Goal: Transaction & Acquisition: Subscribe to service/newsletter

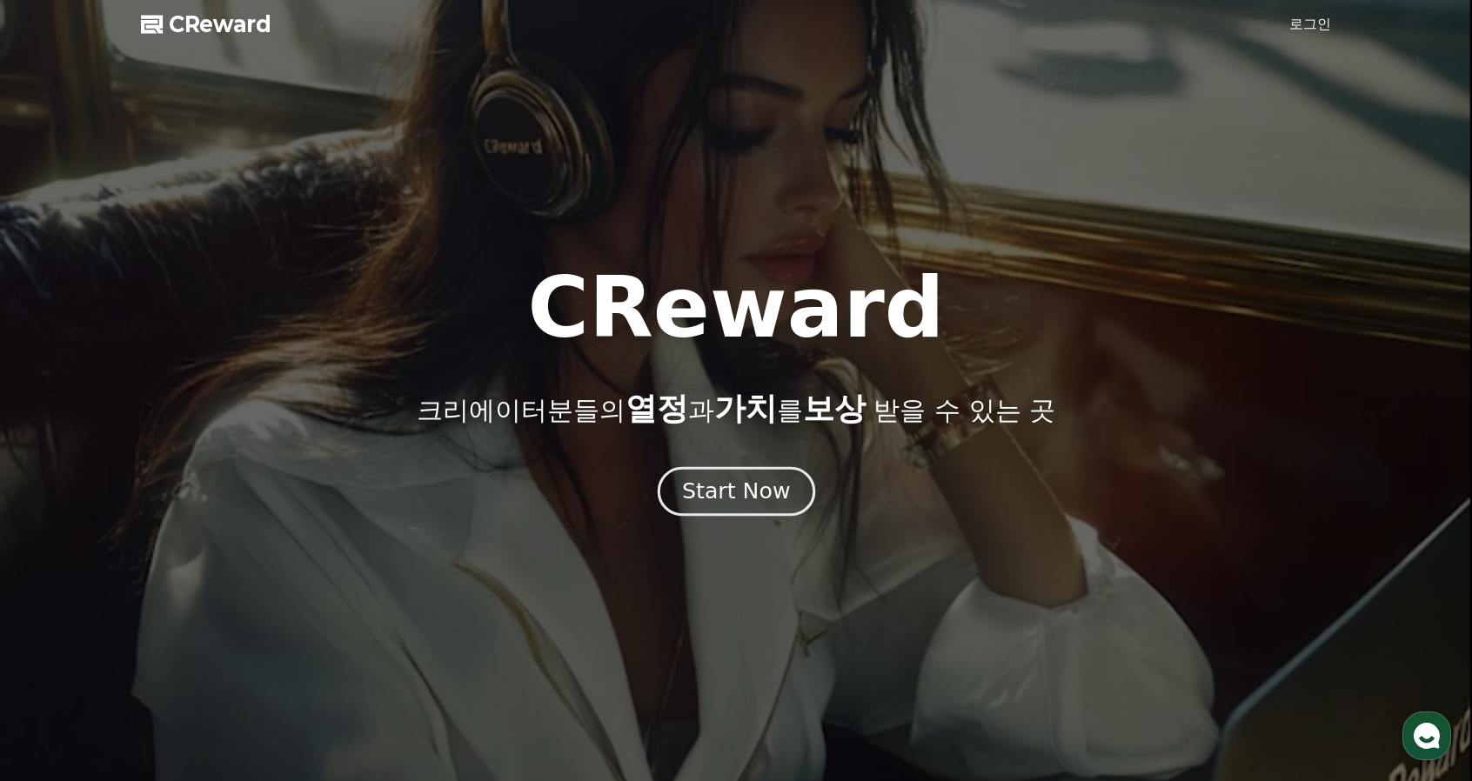
click at [762, 497] on div "Start Now" at bounding box center [736, 492] width 108 height 30
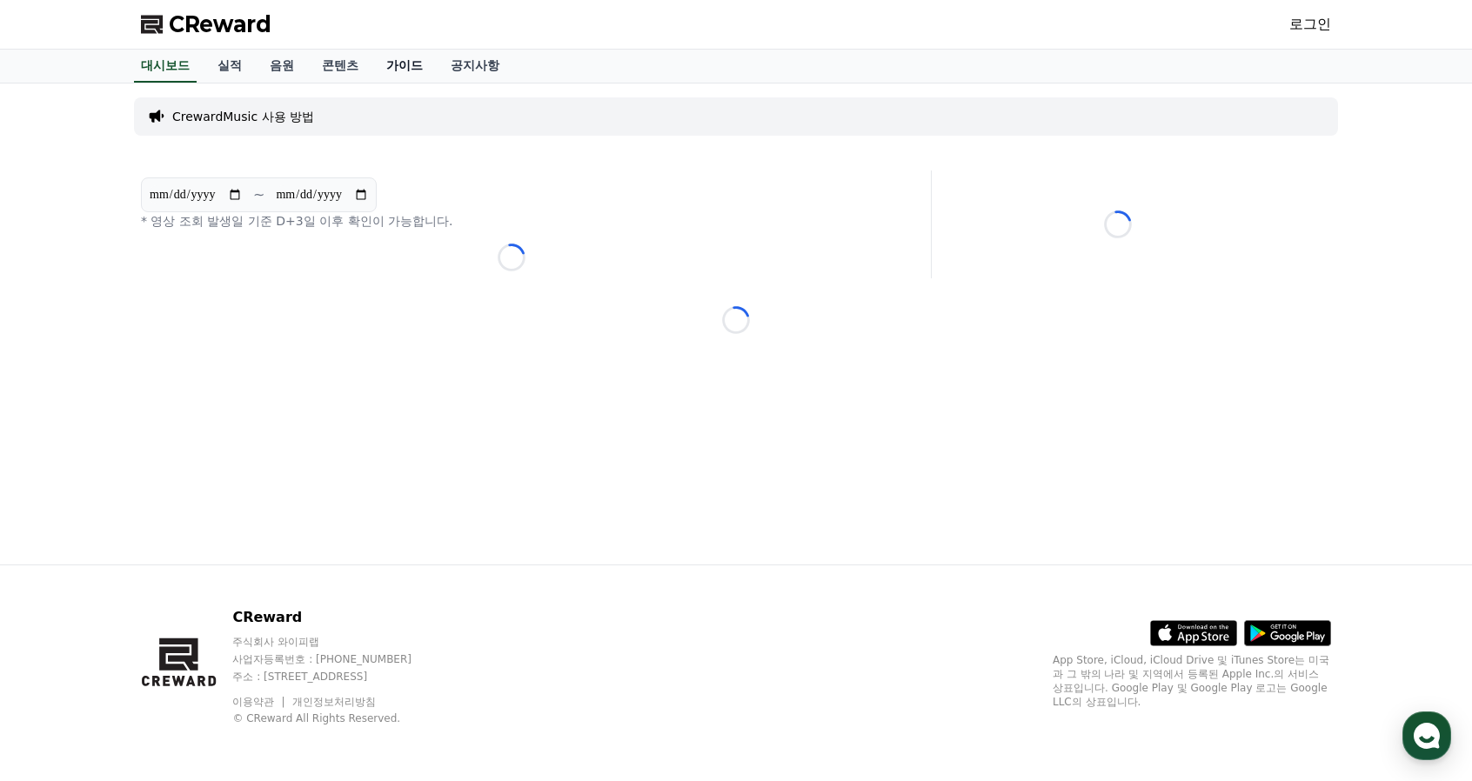
click at [429, 69] on link "가이드" at bounding box center [404, 66] width 64 height 33
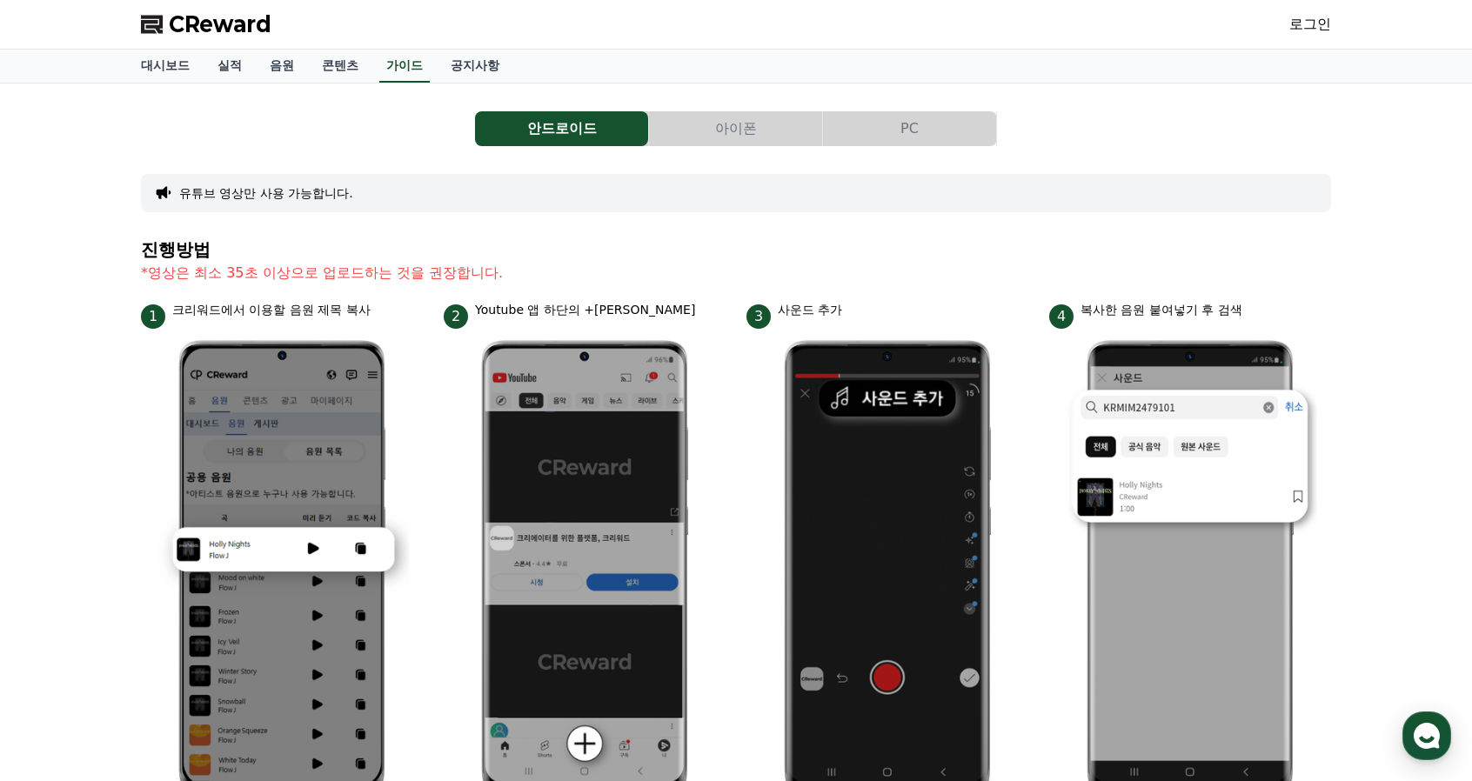
click at [1321, 20] on link "로그인" at bounding box center [1310, 24] width 42 height 21
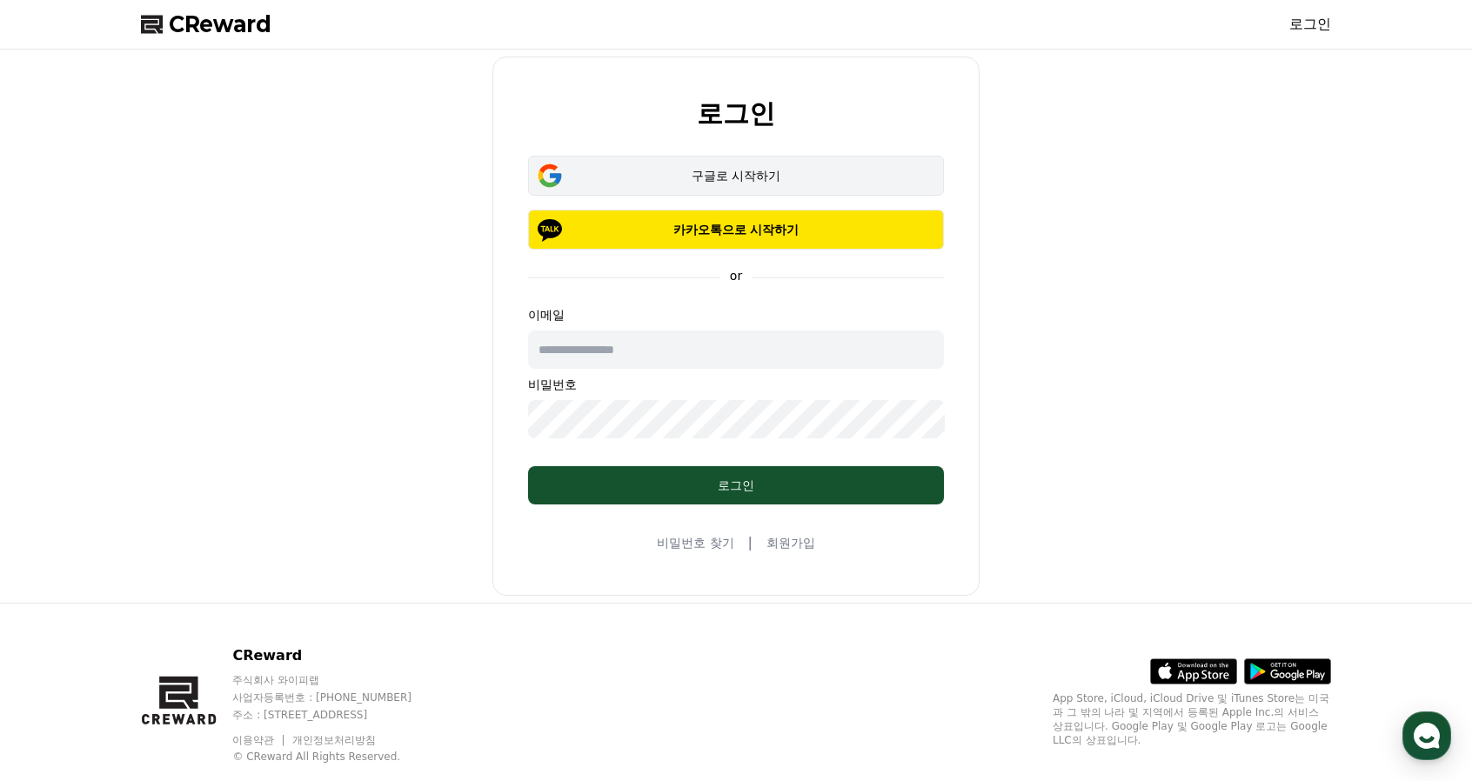
click at [689, 184] on button "구글로 시작하기" at bounding box center [736, 176] width 416 height 40
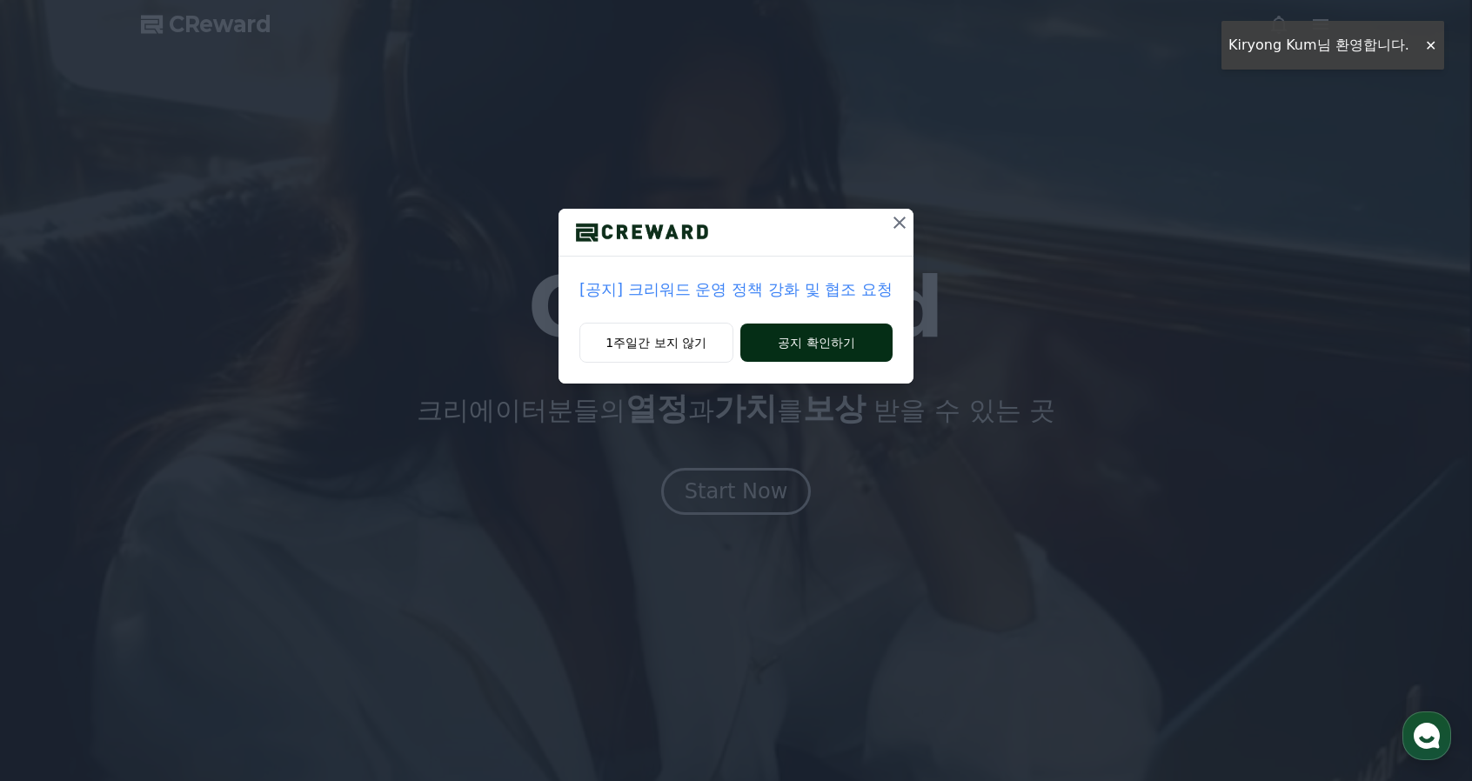
click at [835, 339] on button "공지 확인하기" at bounding box center [816, 343] width 152 height 38
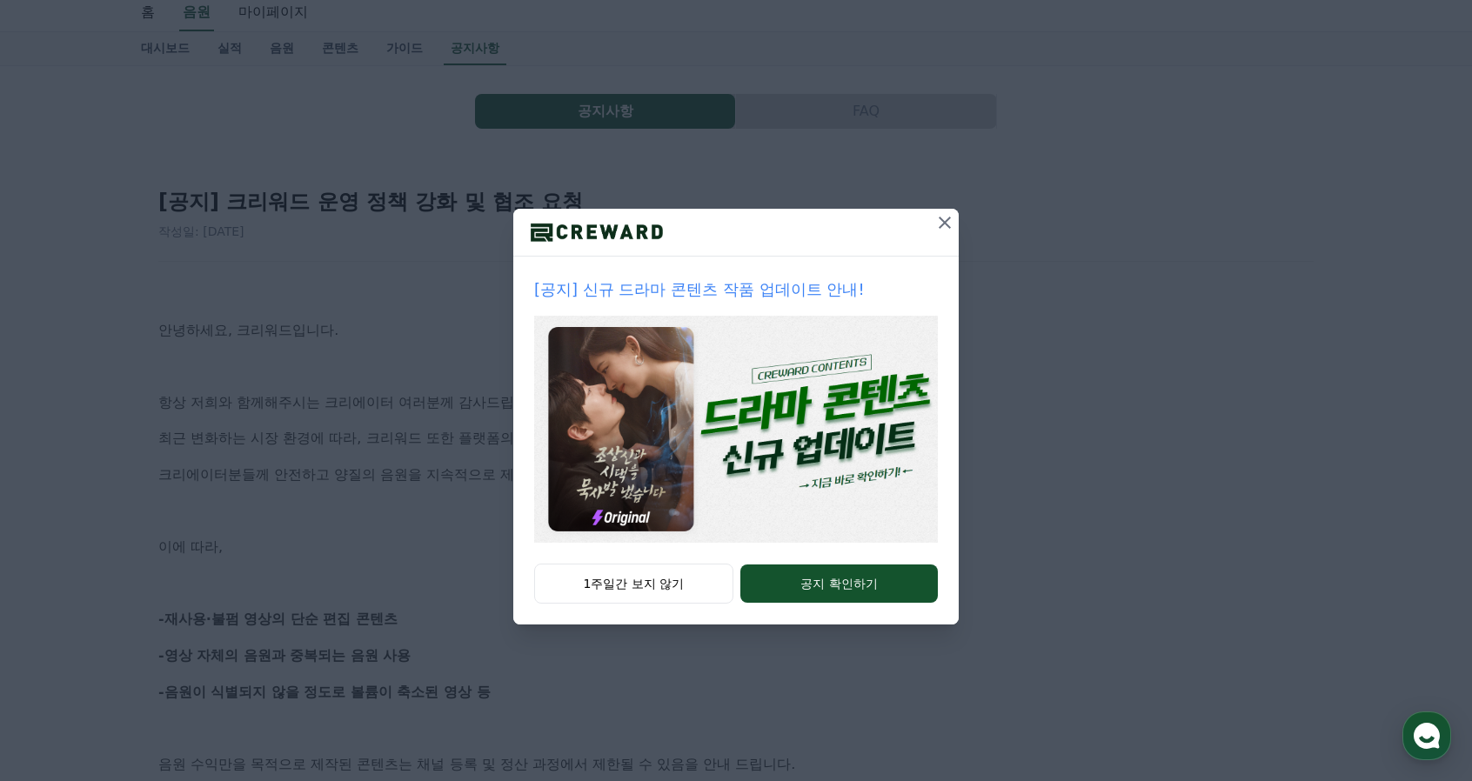
scroll to position [174, 0]
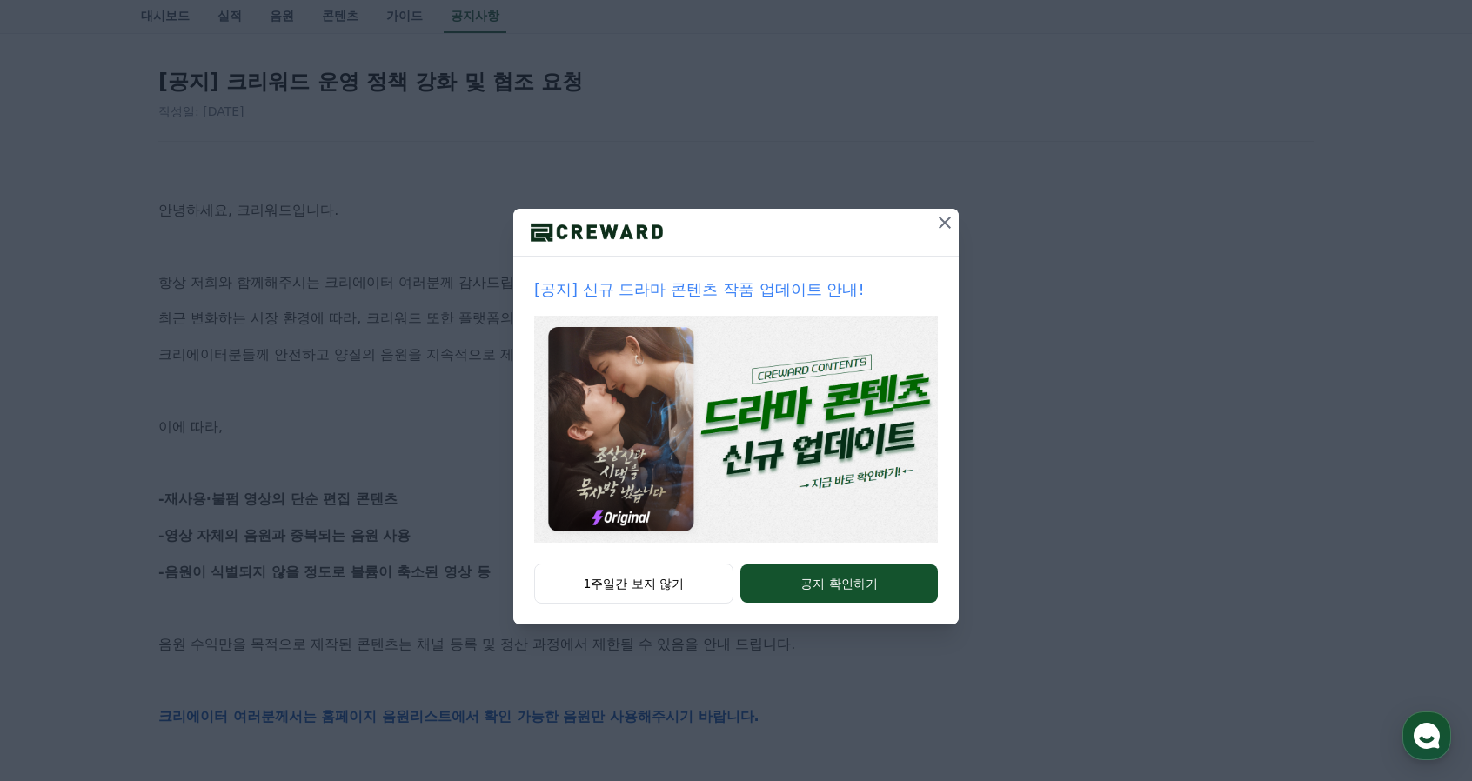
click at [954, 215] on icon at bounding box center [944, 222] width 21 height 21
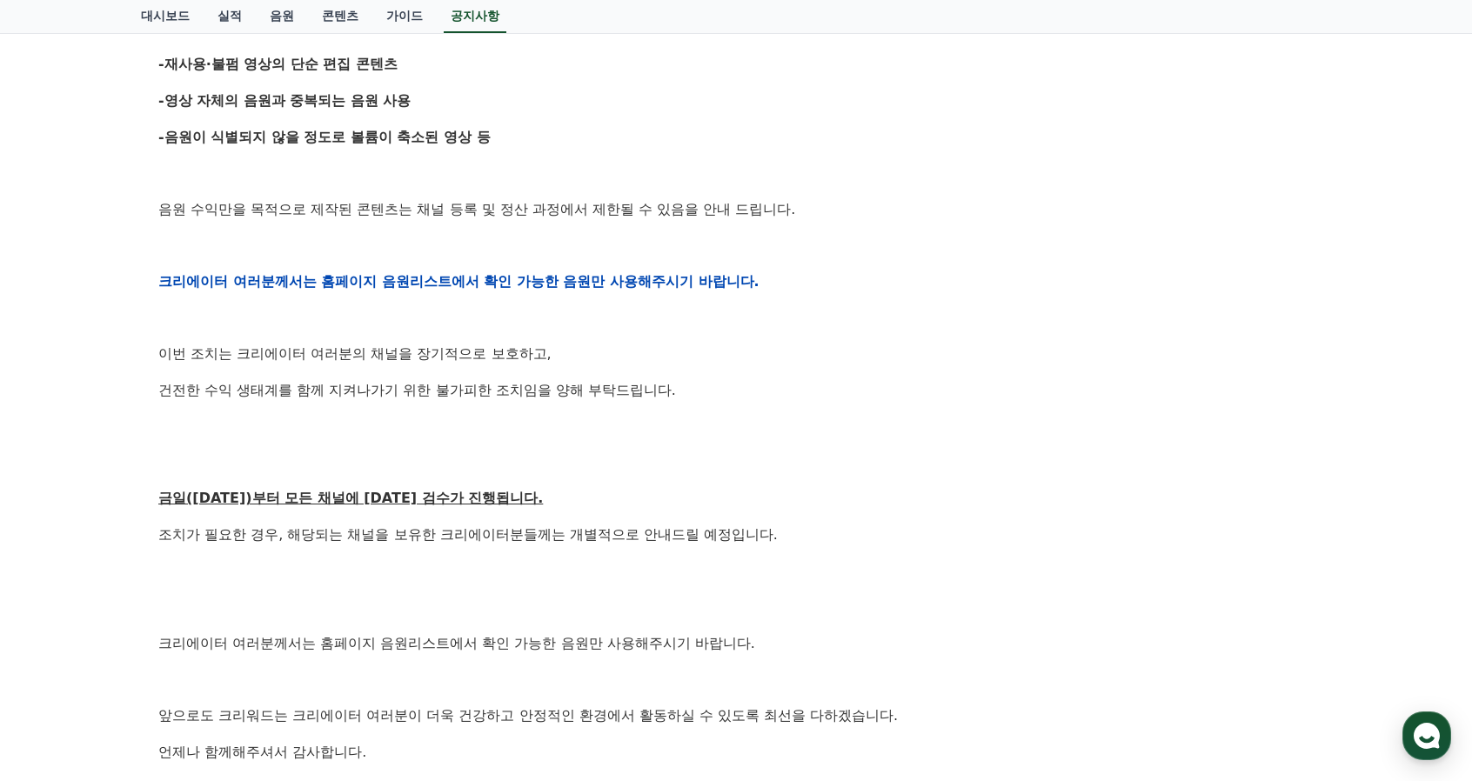
scroll to position [0, 0]
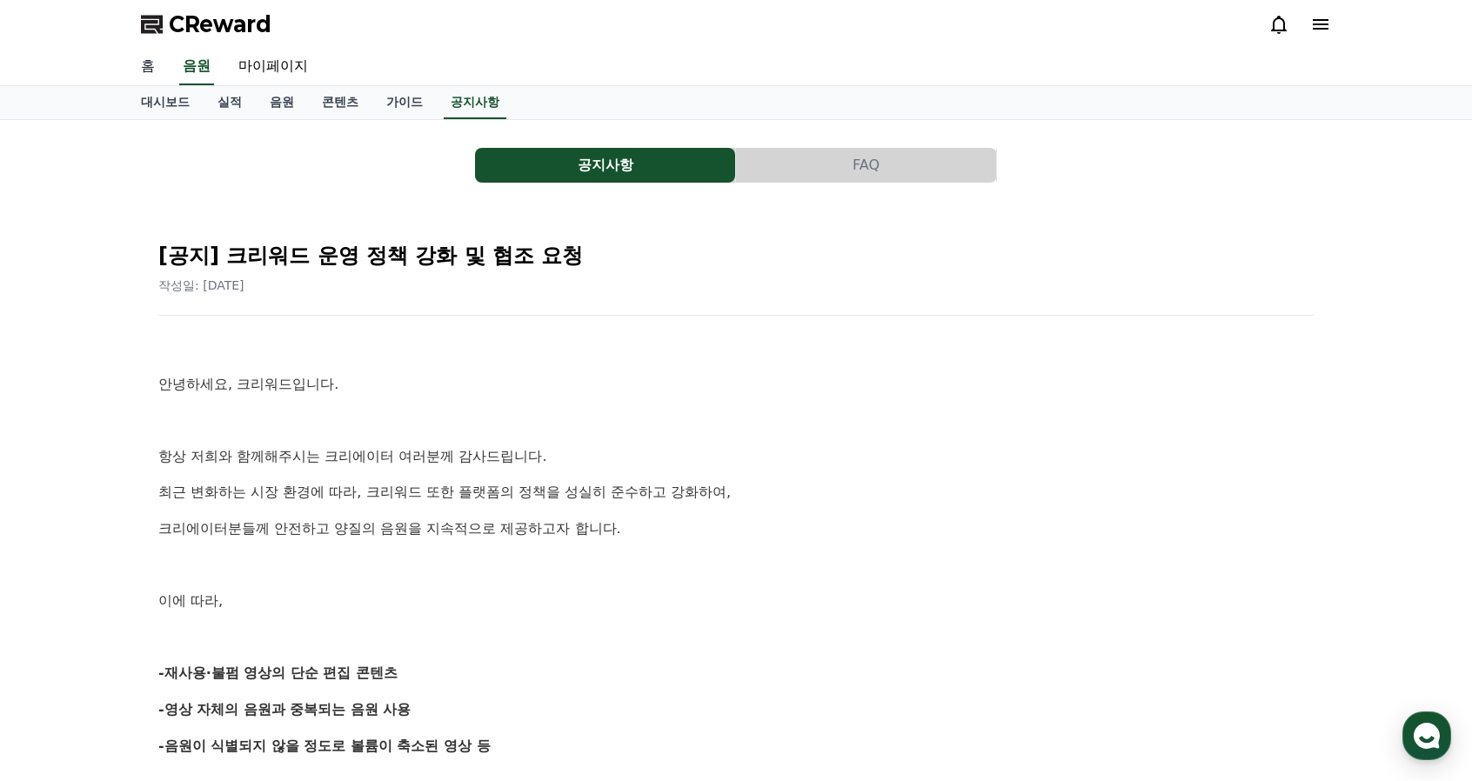
click at [153, 74] on link "홈" at bounding box center [148, 67] width 42 height 37
